Goal: Task Accomplishment & Management: Complete application form

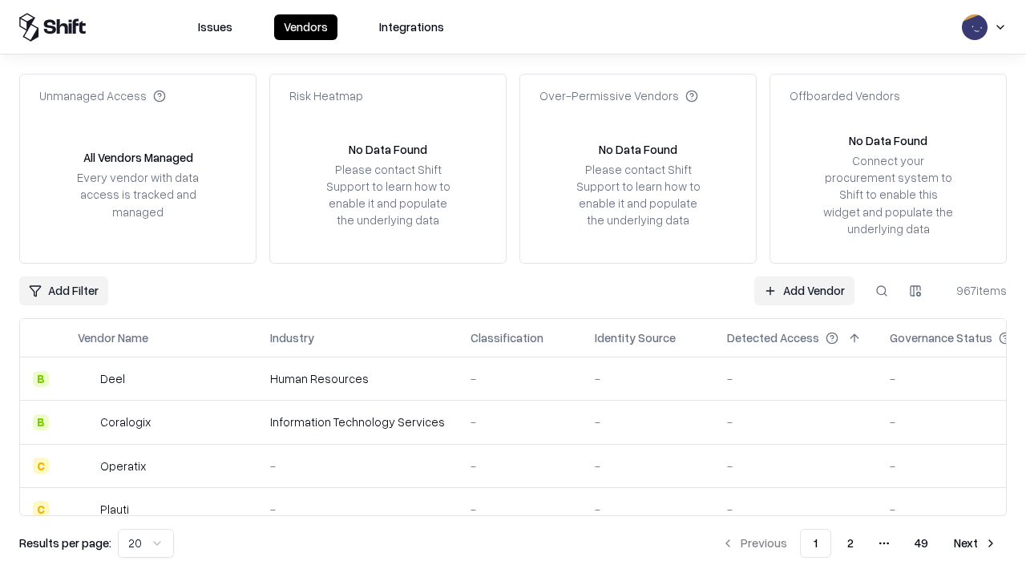
click at [804, 290] on link "Add Vendor" at bounding box center [804, 290] width 100 height 29
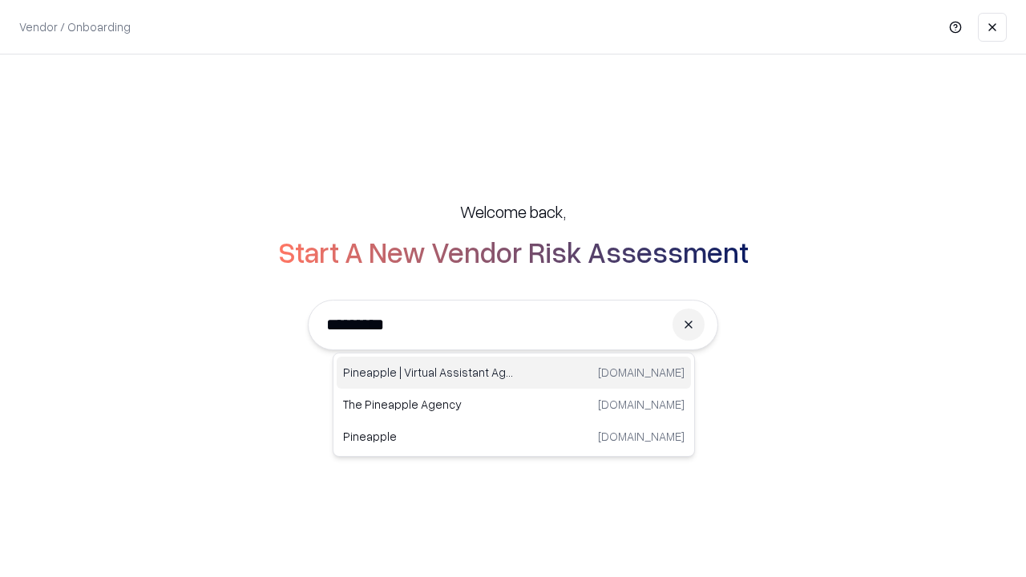
click at [514, 373] on div "Pineapple | Virtual Assistant Agency [DOMAIN_NAME]" at bounding box center [514, 373] width 354 height 32
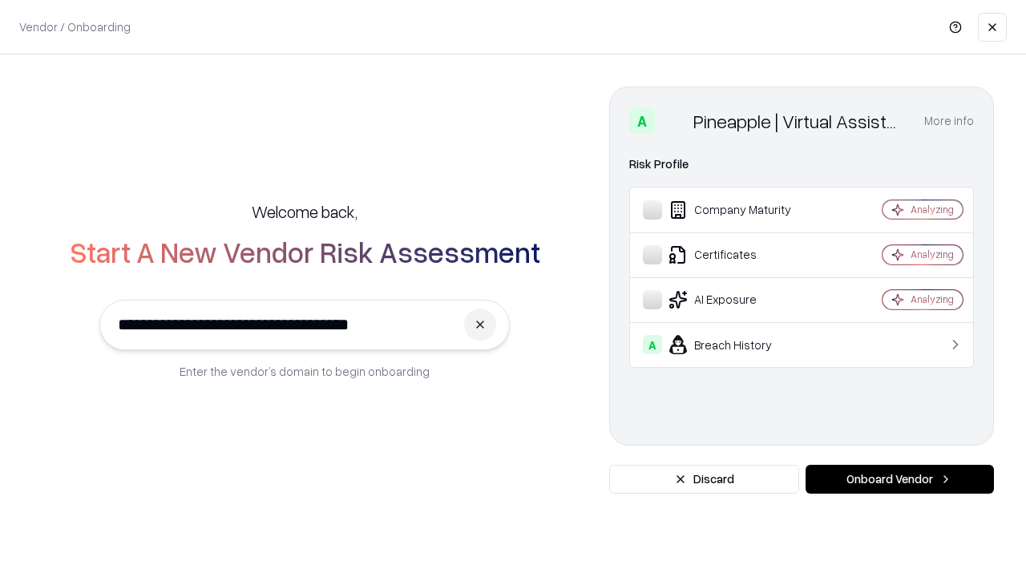
type input "**********"
click at [899, 479] on button "Onboard Vendor" at bounding box center [899, 479] width 188 height 29
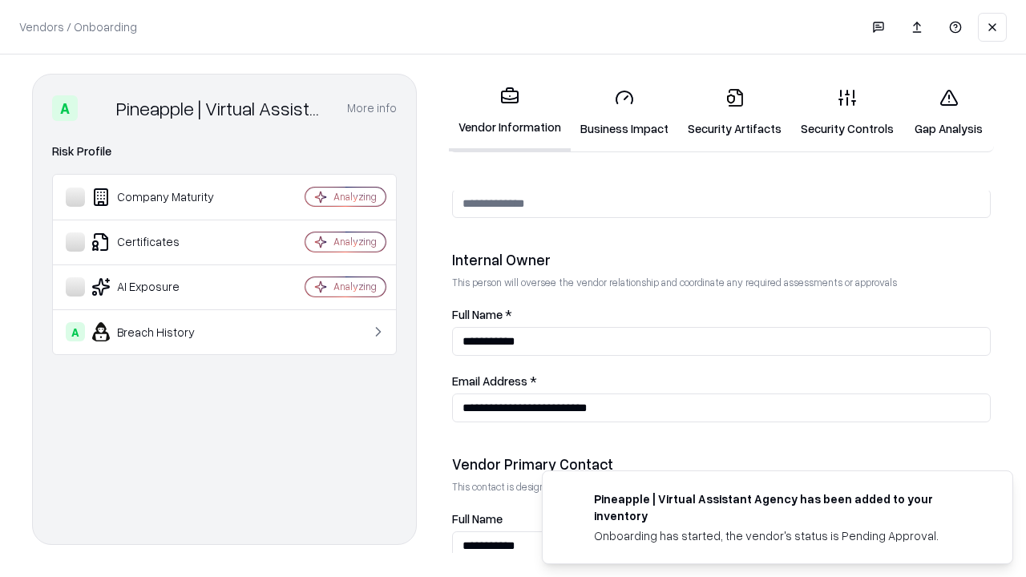
scroll to position [830, 0]
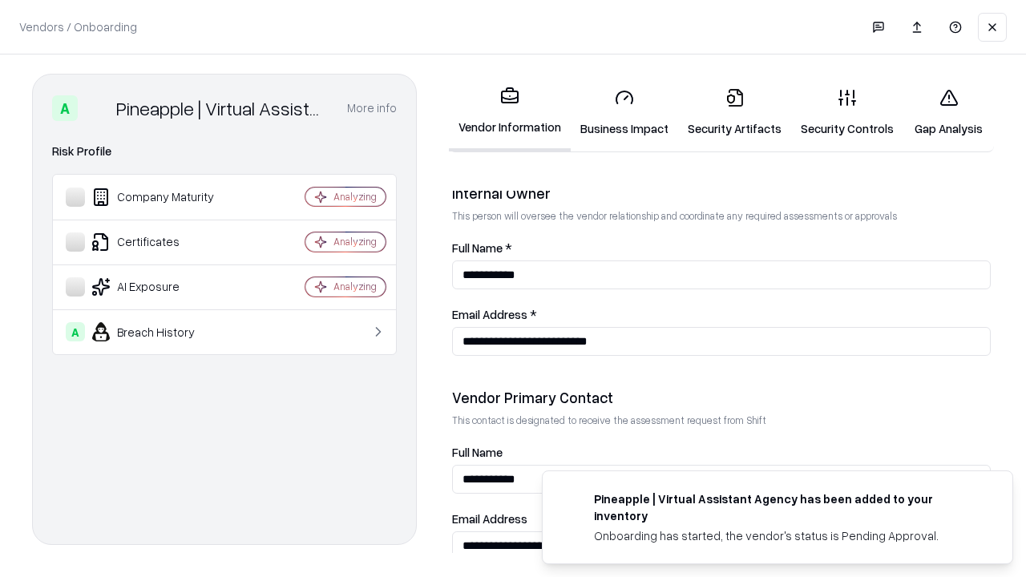
click at [624, 112] on link "Business Impact" at bounding box center [623, 112] width 107 height 75
click at [734, 112] on link "Security Artifacts" at bounding box center [734, 112] width 113 height 75
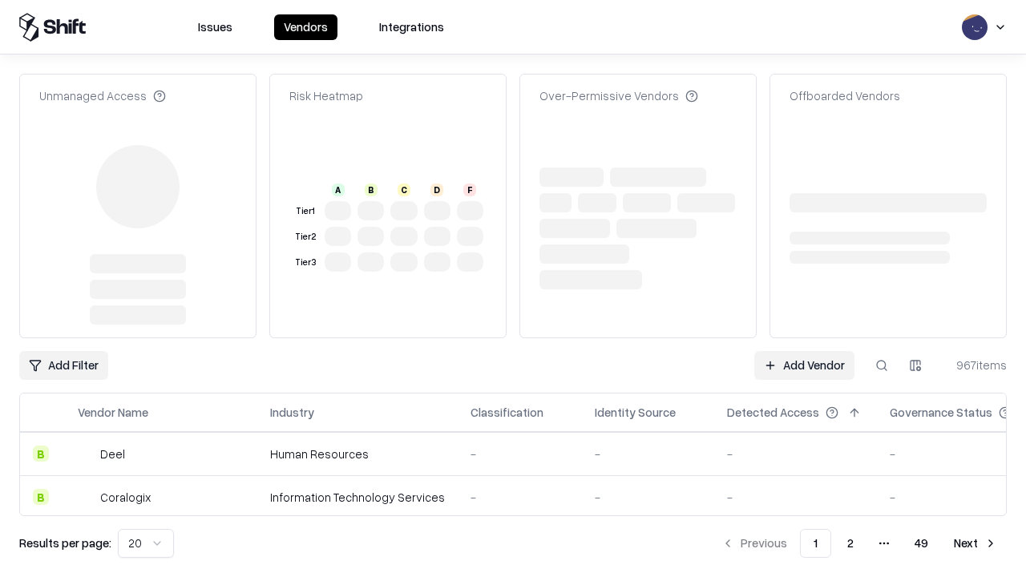
click at [804, 351] on link "Add Vendor" at bounding box center [804, 365] width 100 height 29
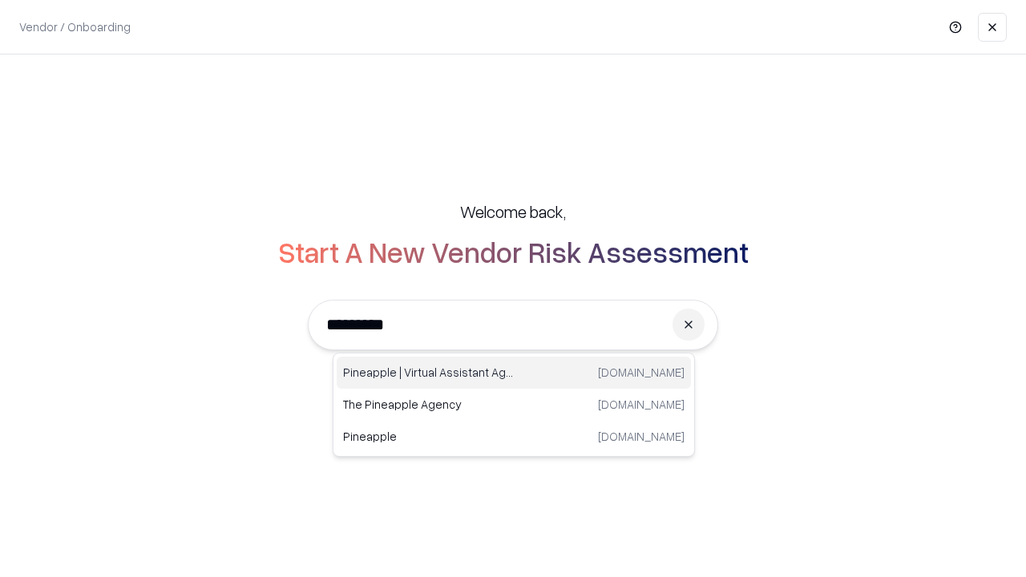
click at [514, 373] on div "Pineapple | Virtual Assistant Agency [DOMAIN_NAME]" at bounding box center [514, 373] width 354 height 32
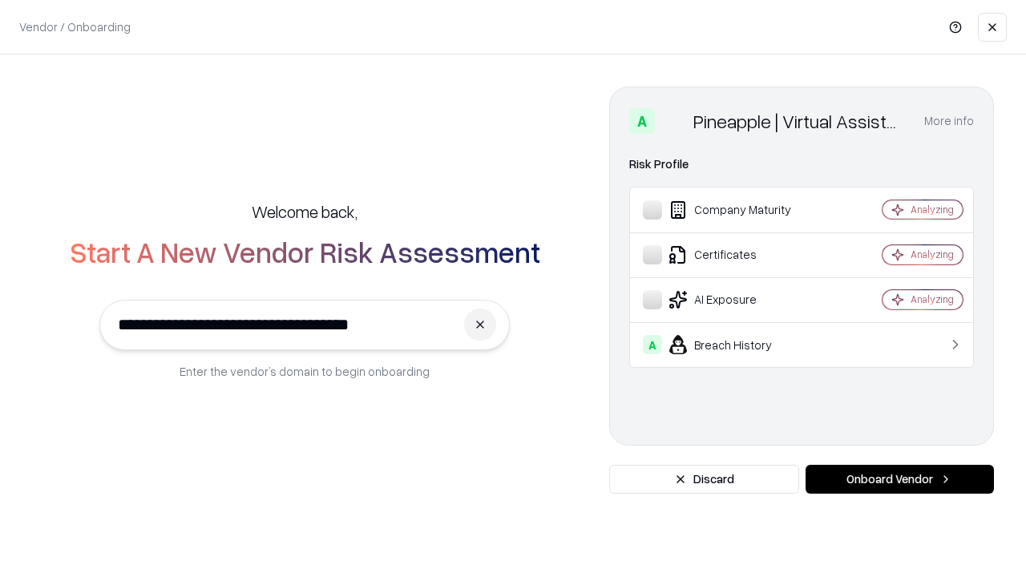
type input "**********"
click at [899, 479] on button "Onboard Vendor" at bounding box center [899, 479] width 188 height 29
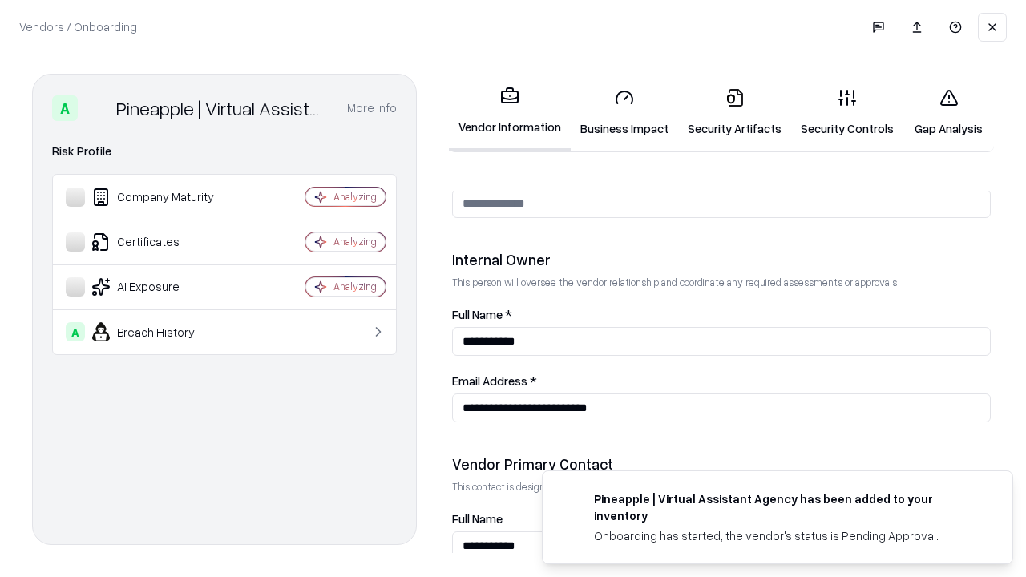
scroll to position [830, 0]
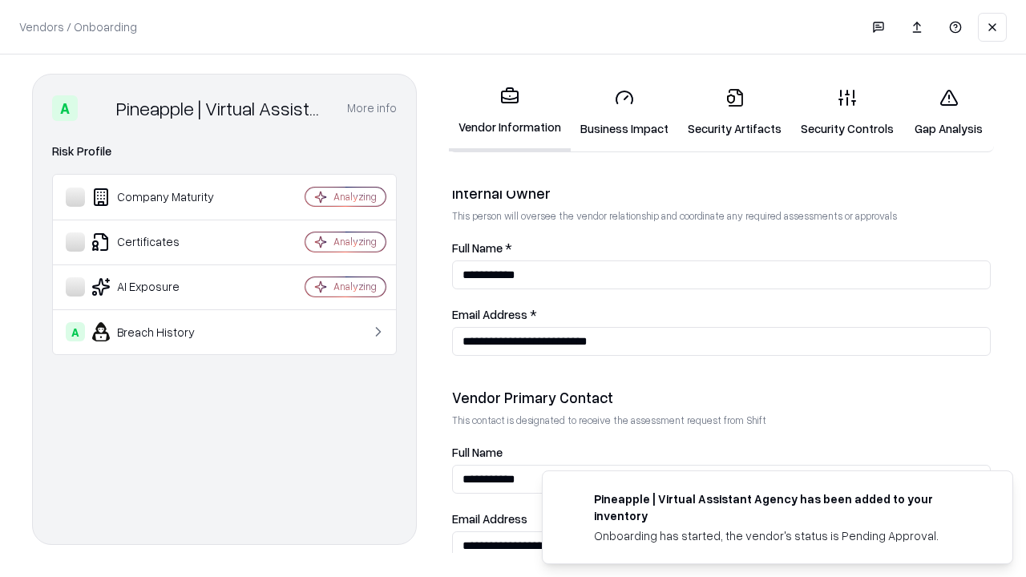
click at [948, 112] on link "Gap Analysis" at bounding box center [948, 112] width 91 height 75
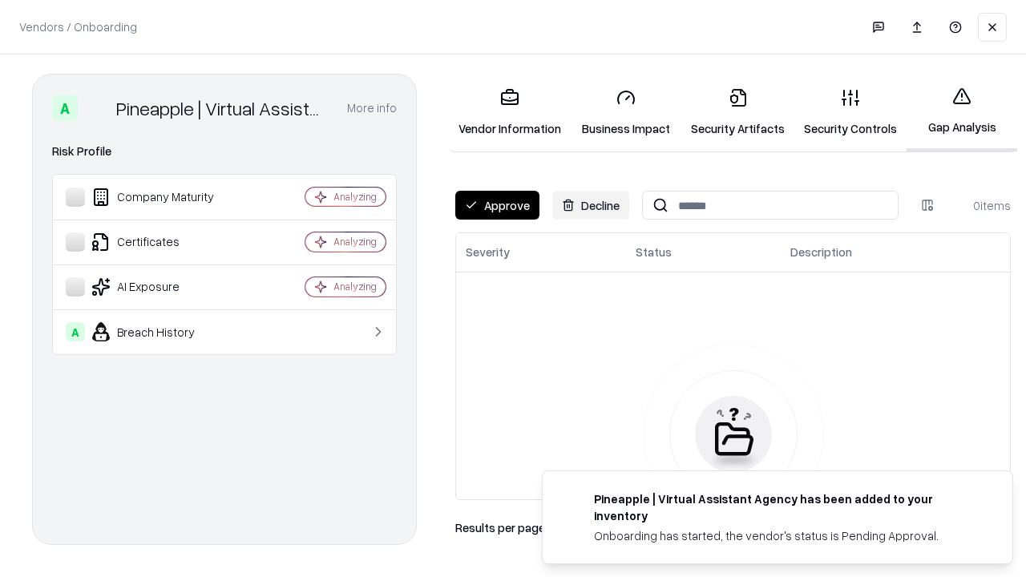
click at [497, 205] on button "Approve" at bounding box center [497, 205] width 84 height 29
